Goal: Task Accomplishment & Management: Use online tool/utility

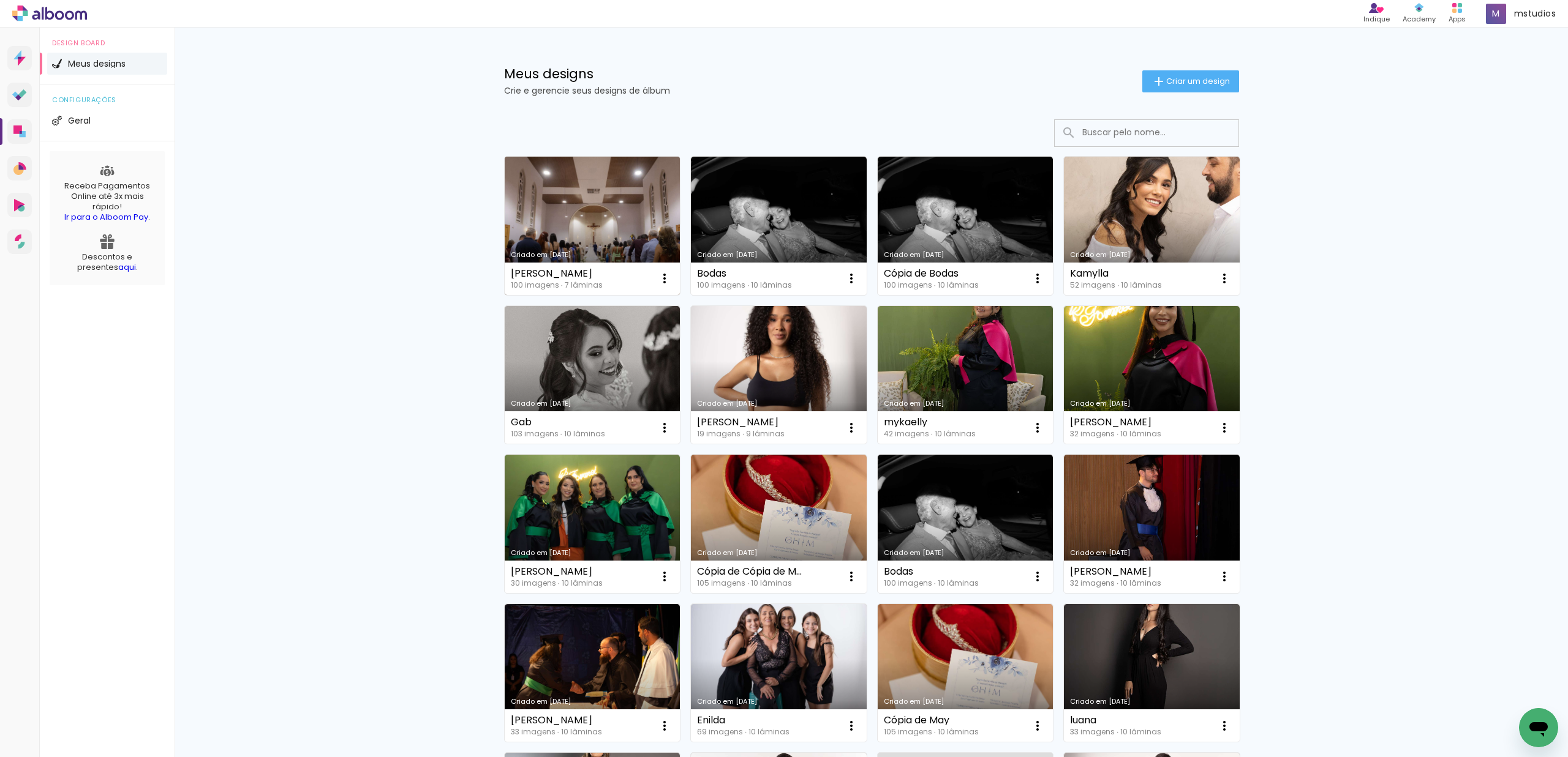
click at [582, 210] on link "Criado em [DATE]" at bounding box center [593, 226] width 176 height 139
